Goal: Information Seeking & Learning: Find specific fact

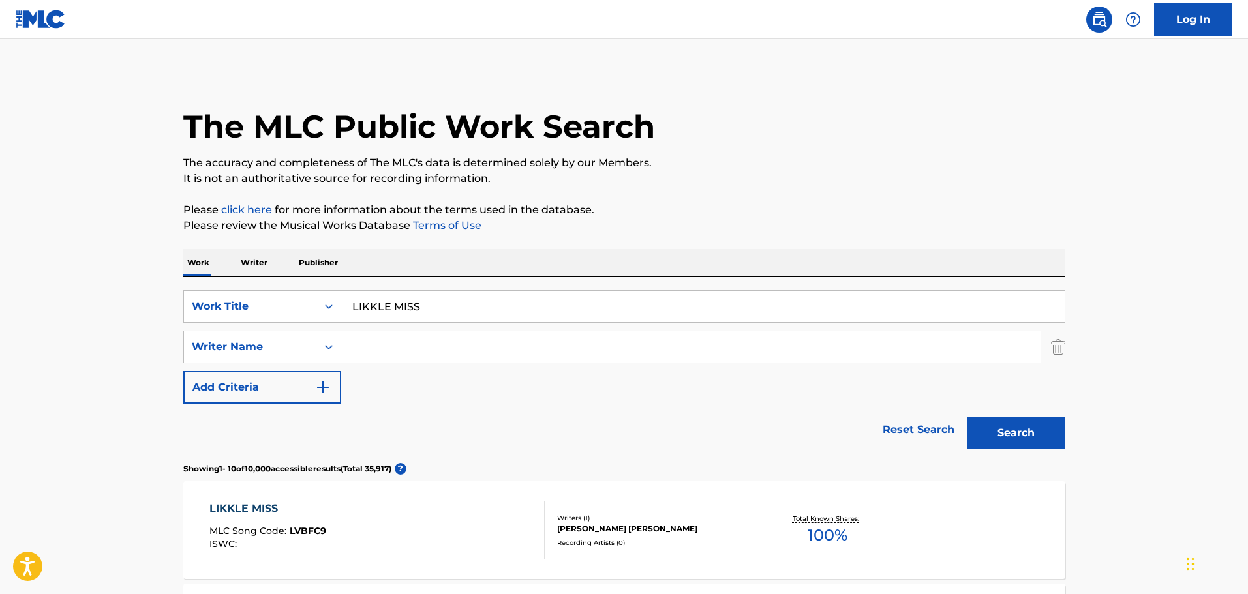
click at [452, 347] on input "Search Form" at bounding box center [690, 346] width 699 height 31
paste input "[PERSON_NAME]"
click at [983, 434] on button "Search" at bounding box center [1016, 433] width 98 height 33
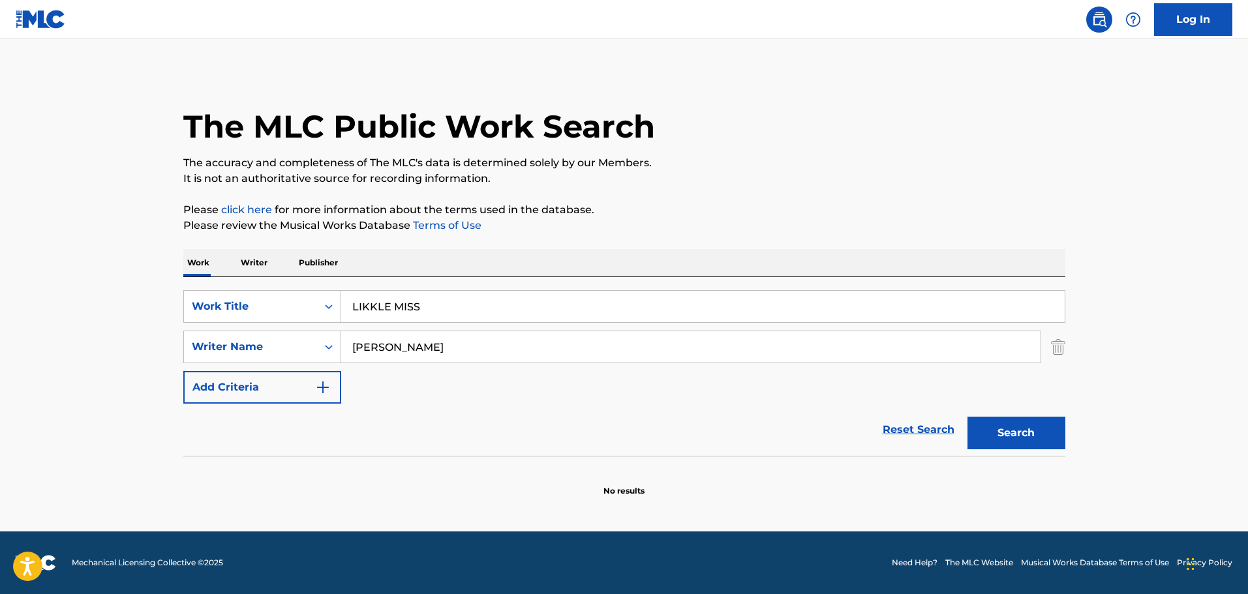
click at [452, 348] on input "[PERSON_NAME]" at bounding box center [690, 346] width 699 height 31
type input "[PERSON_NAME]"
click at [1020, 434] on button "Search" at bounding box center [1016, 433] width 98 height 33
click at [432, 348] on input "[PERSON_NAME]" at bounding box center [690, 346] width 699 height 31
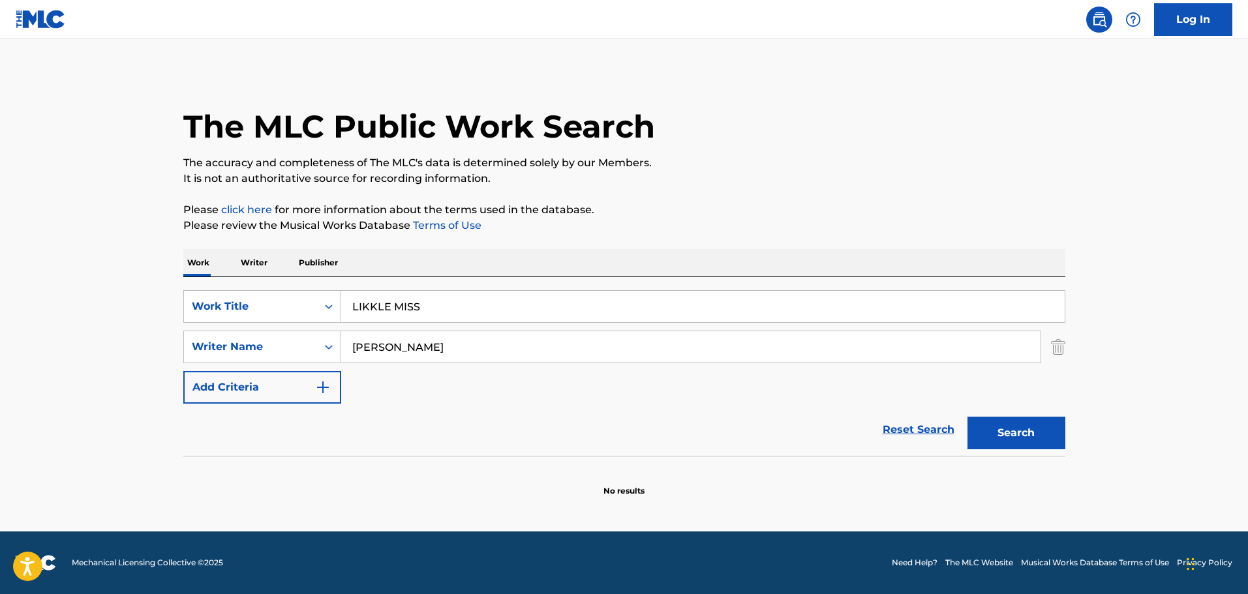
click at [432, 348] on input "[PERSON_NAME]" at bounding box center [690, 346] width 699 height 31
click at [1055, 436] on button "Search" at bounding box center [1016, 433] width 98 height 33
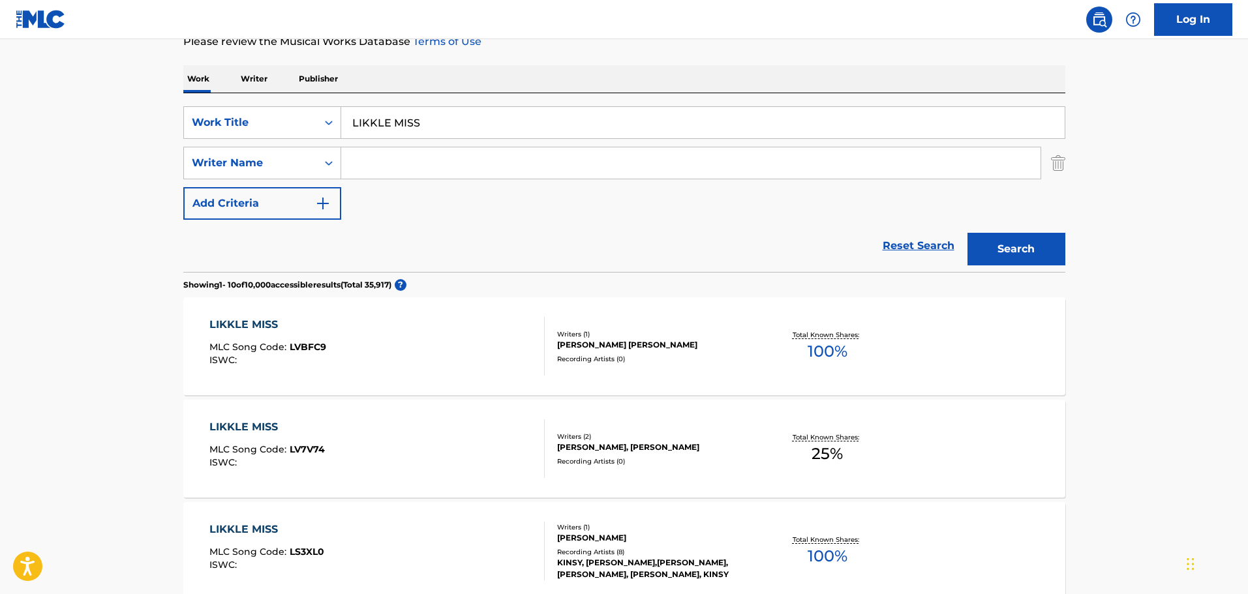
scroll to position [196, 0]
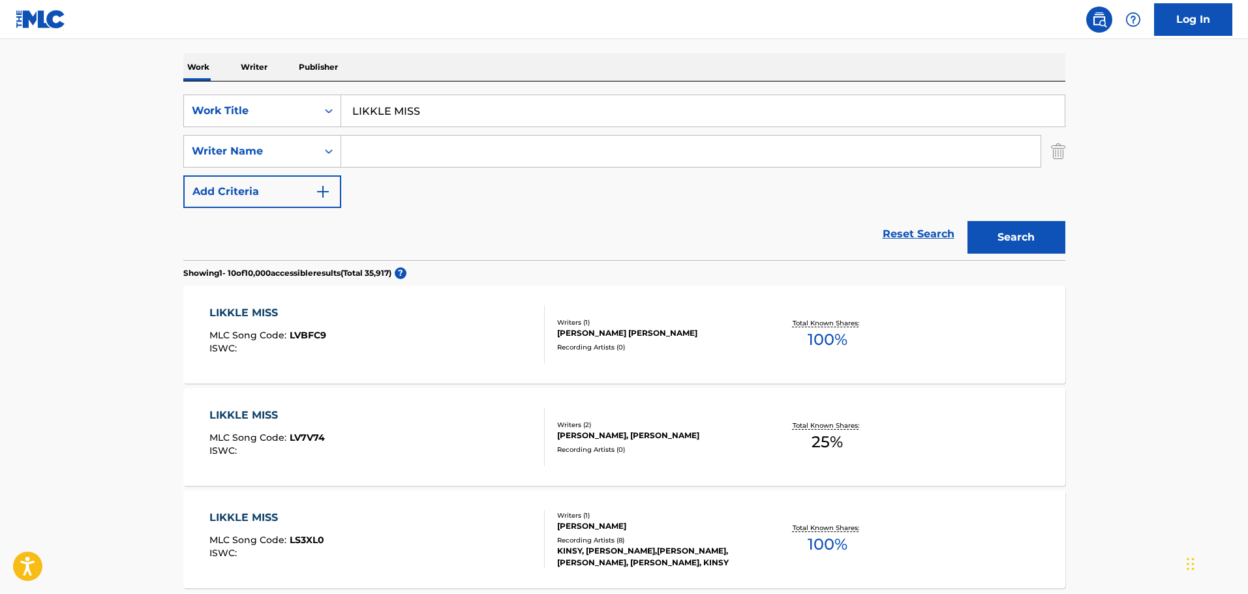
click at [403, 153] on input "Search Form" at bounding box center [690, 151] width 699 height 31
paste input "[PERSON_NAME]"
type input "[PERSON_NAME]"
click at [988, 250] on button "Search" at bounding box center [1016, 237] width 98 height 33
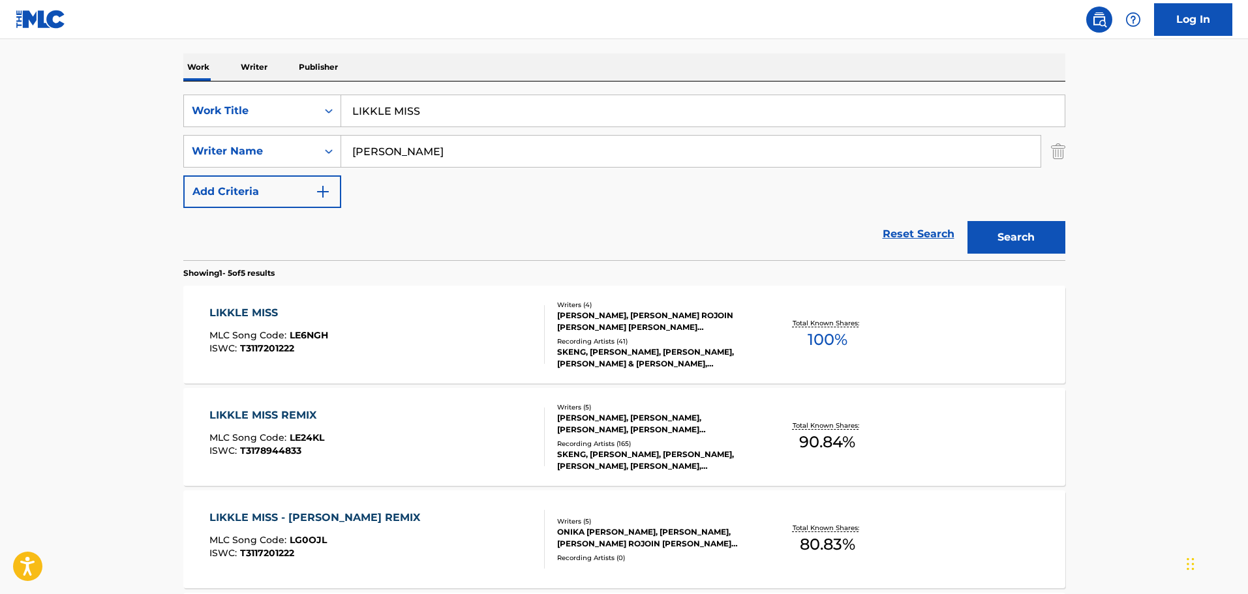
click at [656, 338] on div "Recording Artists ( 41 )" at bounding box center [655, 342] width 197 height 10
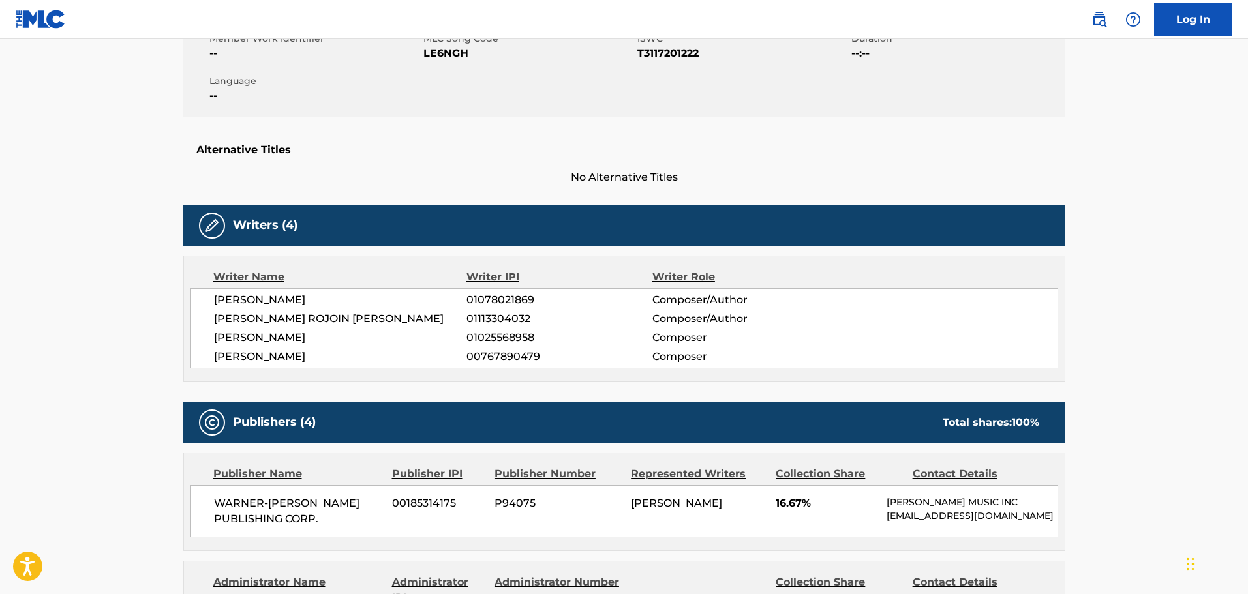
scroll to position [261, 0]
